Goal: Information Seeking & Learning: Understand process/instructions

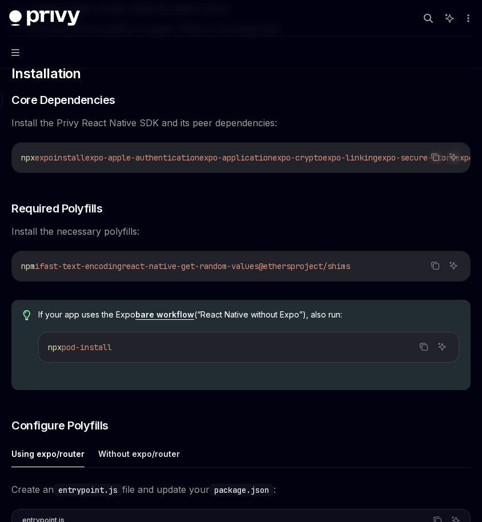
scroll to position [179, 0]
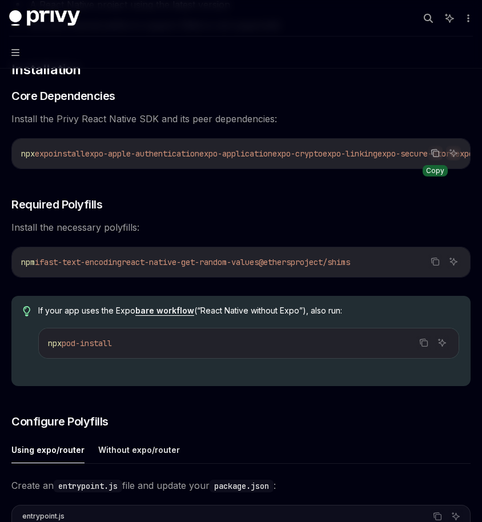
click at [436, 150] on icon "Copy the contents from the code block" at bounding box center [435, 153] width 9 height 9
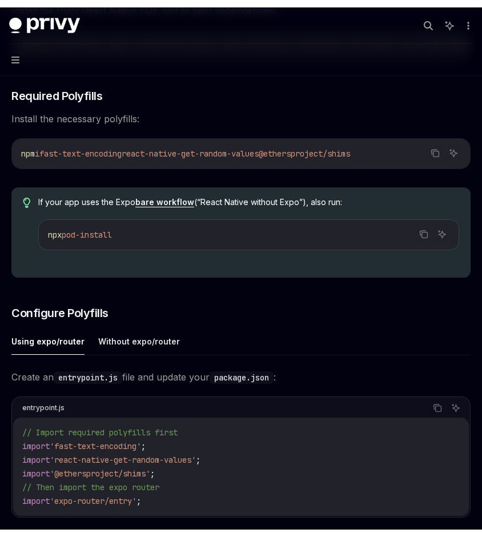
scroll to position [298, 0]
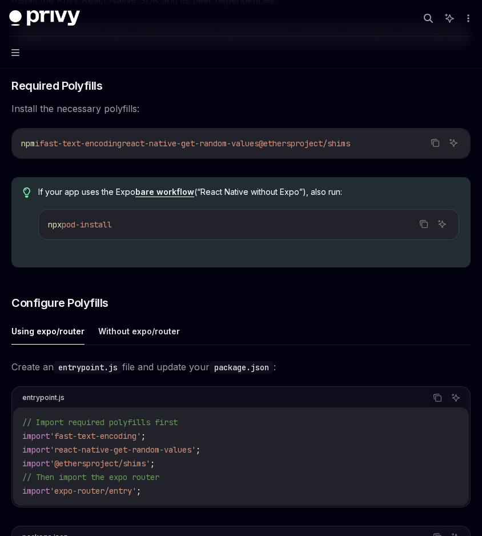
type textarea "*"
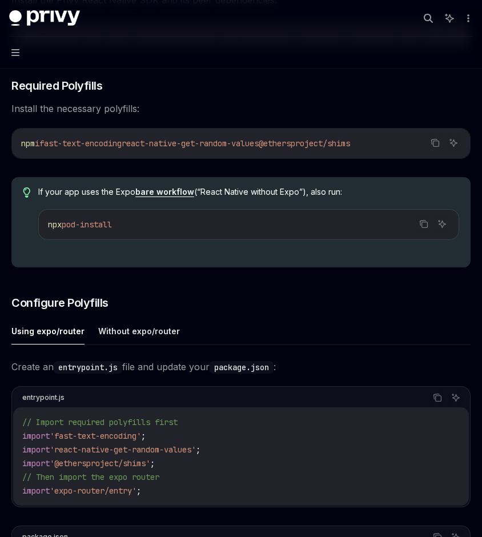
click at [295, 318] on div "​ Requirements A React Native project using the latest version iOS and Android …" at bounding box center [240, 344] width 459 height 988
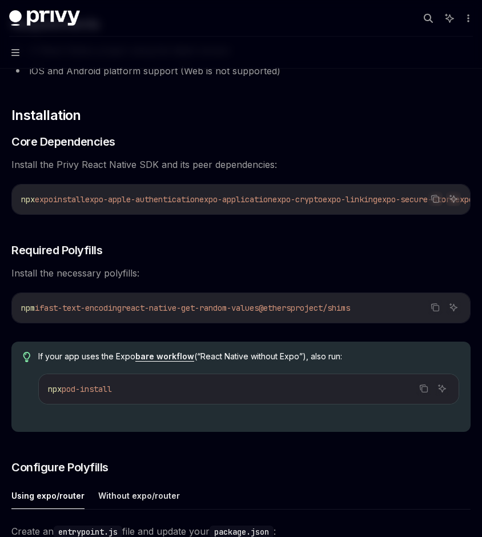
scroll to position [95, 0]
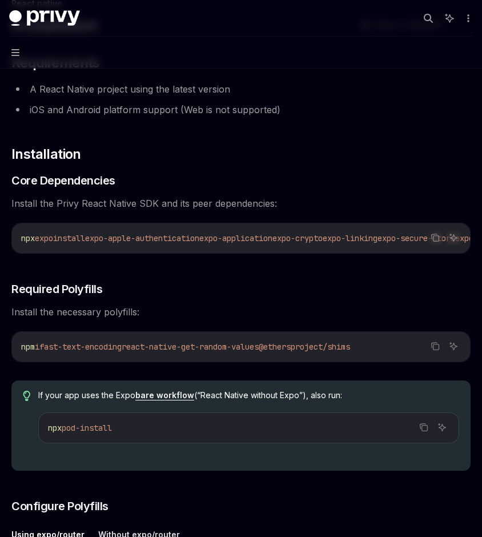
click at [437, 236] on icon "Copy the contents from the code block" at bounding box center [435, 237] width 9 height 9
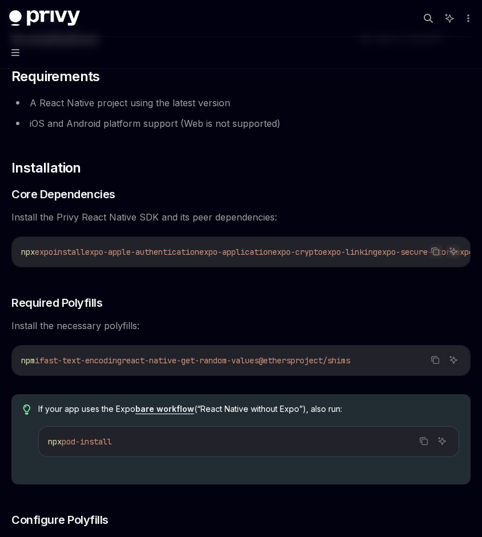
scroll to position [71, 0]
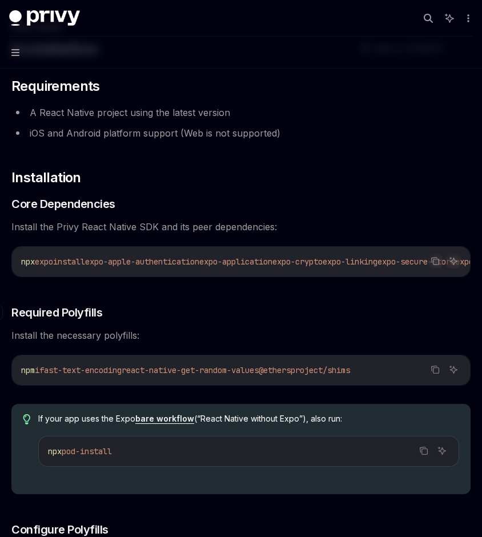
click at [367, 310] on h3 "​ Required Polyfills" at bounding box center [240, 312] width 459 height 16
click at [317, 135] on li "iOS and Android platform support (Web is not supported)" at bounding box center [240, 133] width 459 height 16
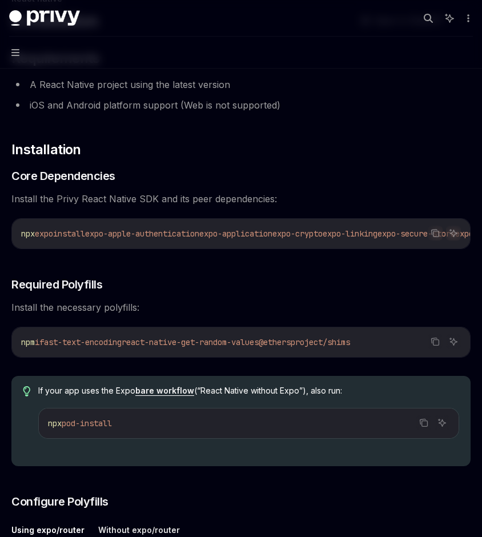
scroll to position [100, 0]
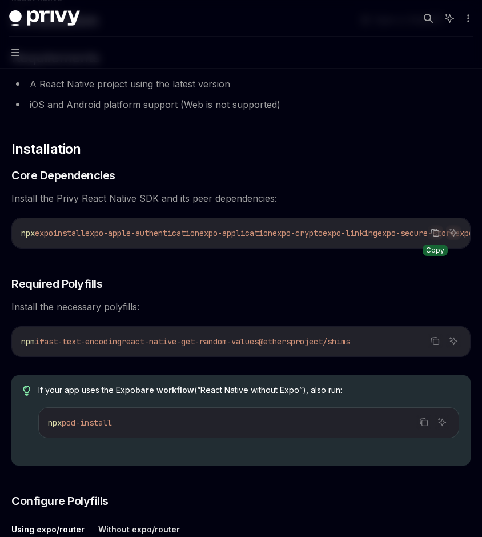
click at [437, 229] on icon "Copy the contents from the code block" at bounding box center [435, 231] width 6 height 5
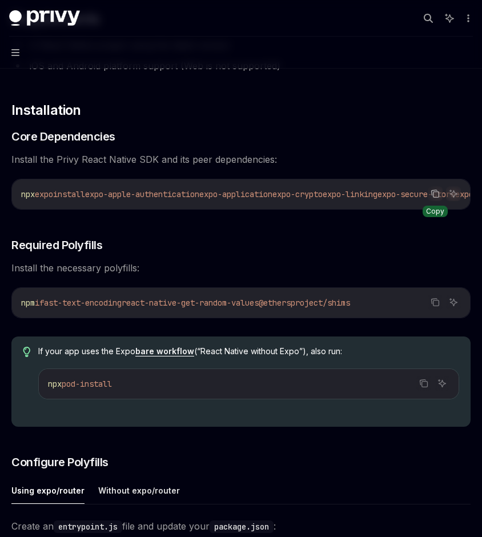
scroll to position [141, 0]
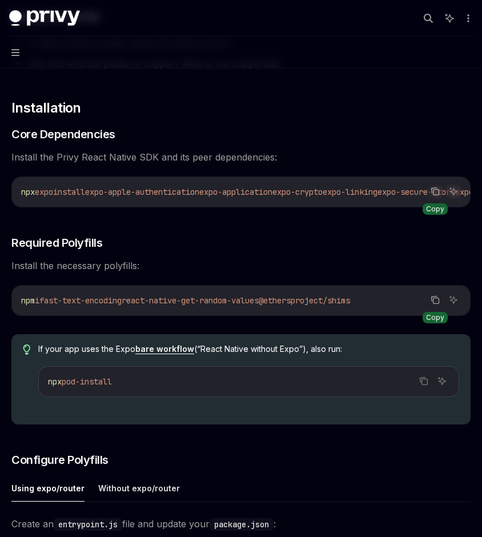
click at [438, 304] on icon "Copy the contents from the code block" at bounding box center [435, 299] width 9 height 9
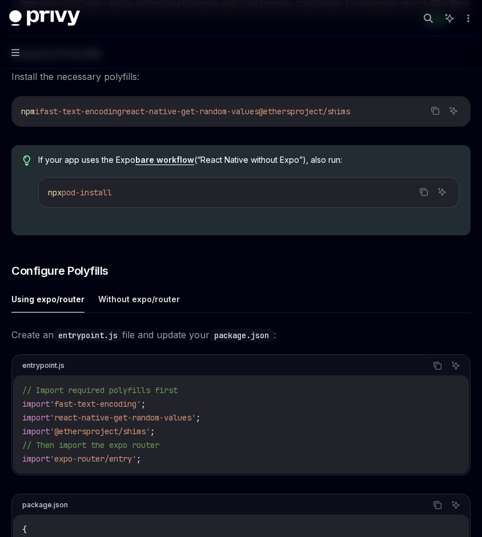
scroll to position [330, 0]
click at [439, 366] on icon "Copy the contents from the code block" at bounding box center [437, 366] width 9 height 9
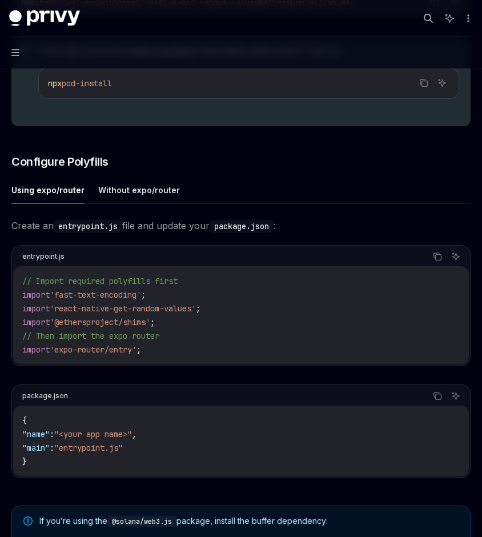
scroll to position [456, 0]
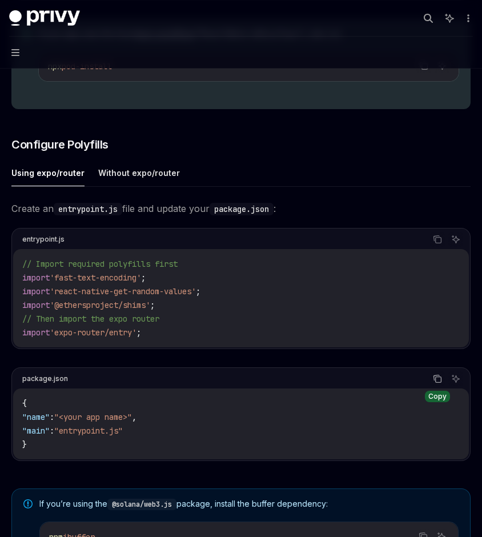
click at [438, 383] on icon "Copy the contents from the code block" at bounding box center [437, 378] width 9 height 9
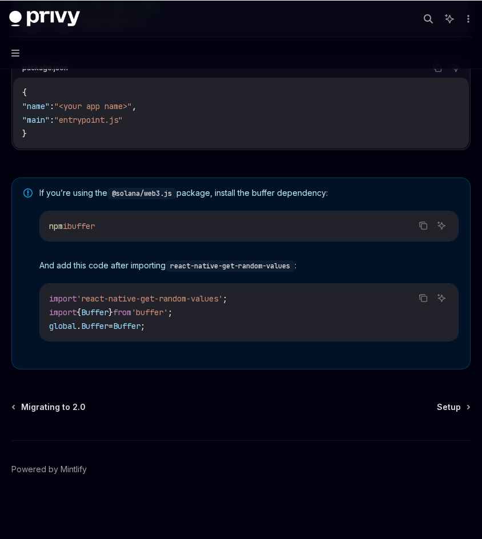
scroll to position [771, 0]
type textarea "*"
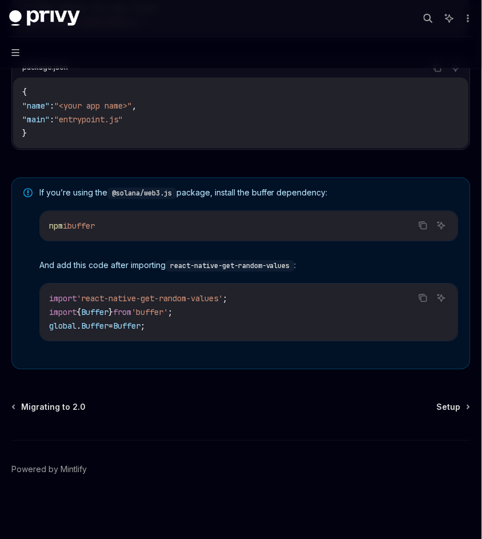
scroll to position [772, 0]
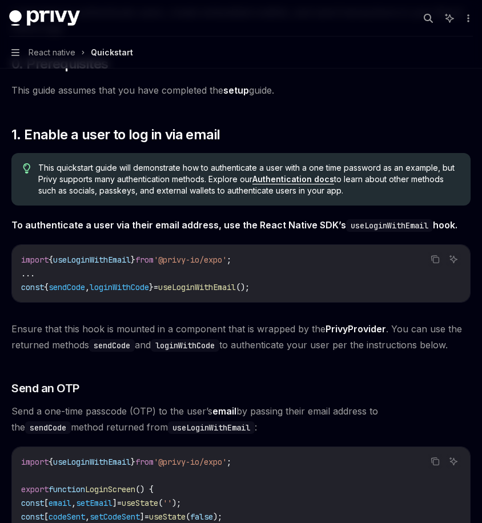
scroll to position [127, 0]
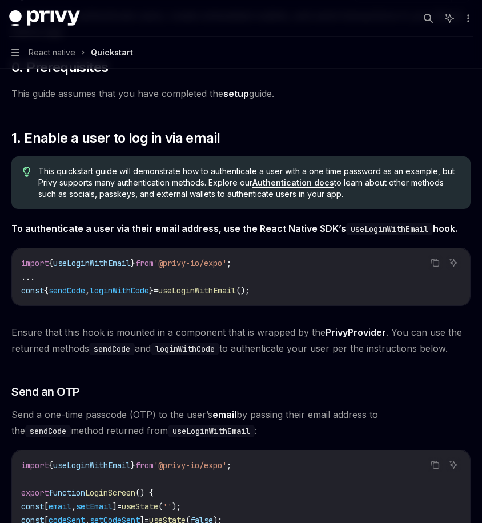
click at [235, 93] on link "setup" at bounding box center [236, 94] width 26 height 12
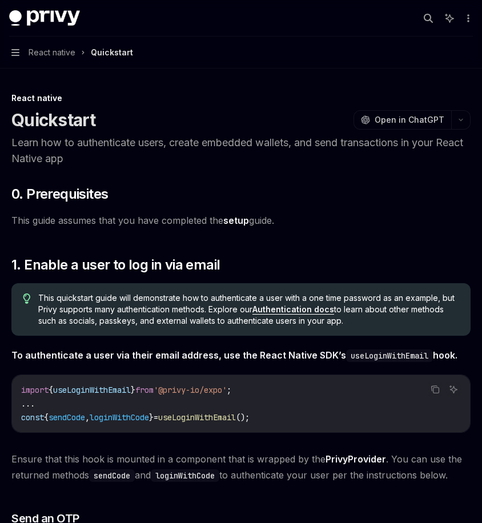
type textarea "*"
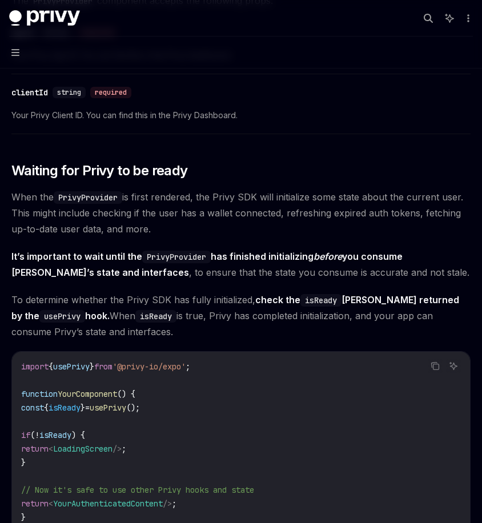
scroll to position [731, 0]
